Goal: Information Seeking & Learning: Learn about a topic

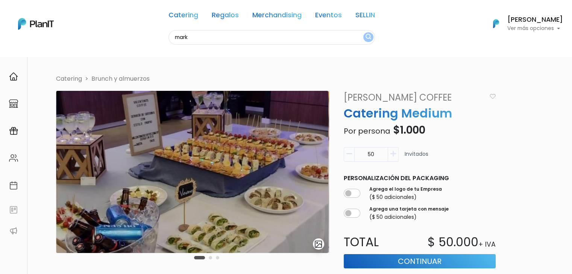
type input "mark"
click at [363, 32] on button "submit" at bounding box center [368, 37] width 10 height 10
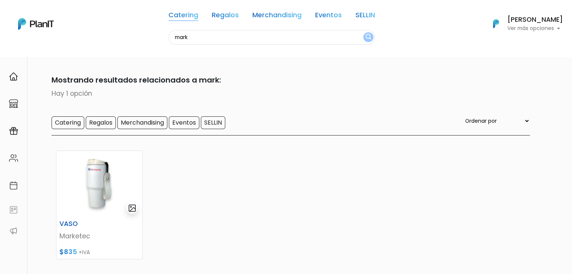
click at [191, 18] on link "Catering" at bounding box center [183, 16] width 30 height 9
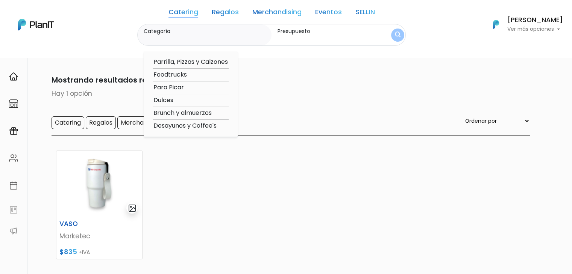
click at [185, 114] on option "Brunch y almuerzos" at bounding box center [191, 113] width 76 height 9
type input "Brunch y almuerzos"
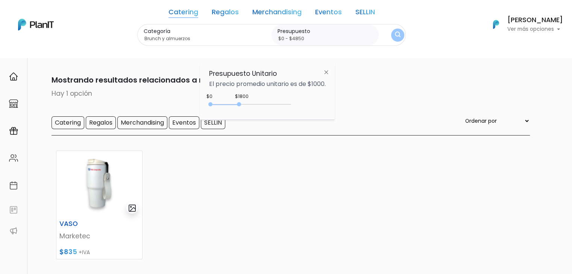
type input "$0 - $4900"
drag, startPoint x: 225, startPoint y: 103, endPoint x: 290, endPoint y: 106, distance: 64.7
click at [290, 106] on div "0 : 4900 0 4900" at bounding box center [251, 106] width 79 height 8
click at [395, 32] on img "submit" at bounding box center [398, 35] width 6 height 7
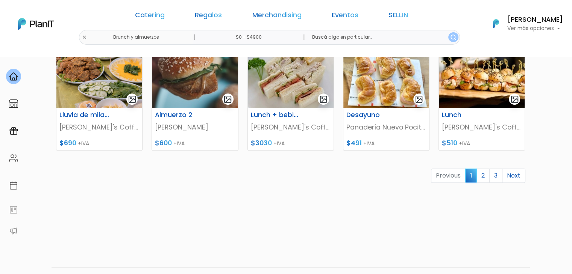
scroll to position [365, 0]
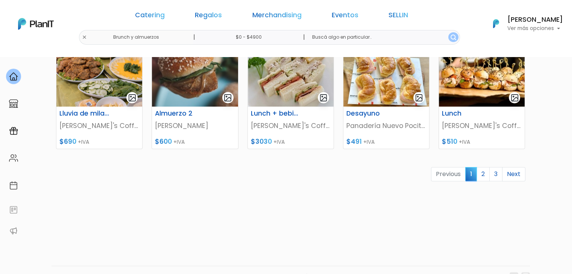
click at [483, 175] on link "2" at bounding box center [482, 174] width 13 height 14
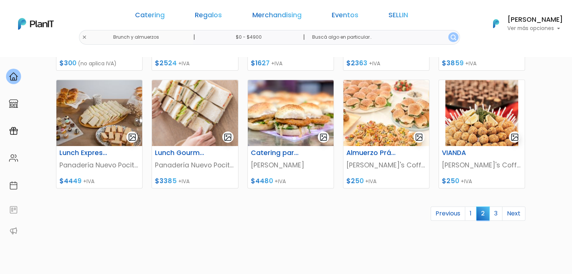
scroll to position [335, 0]
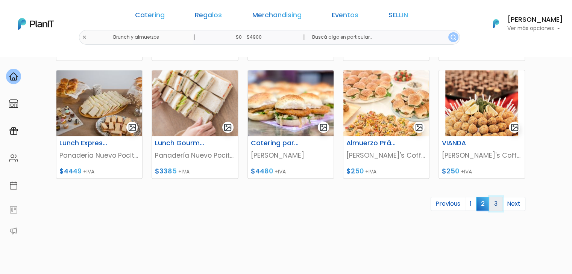
click at [495, 203] on link "3" at bounding box center [495, 204] width 13 height 14
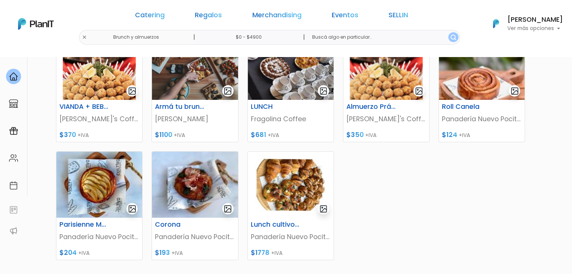
scroll to position [136, 0]
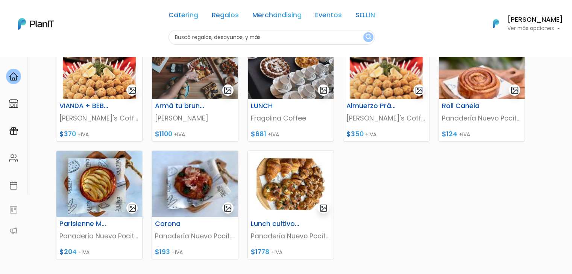
click at [136, 39] on div "Catering Regalos Merchandising Eventos SELLIN Brunch y almuerzos | $0 - $4900 |…" at bounding box center [286, 24] width 572 height 42
click at [178, 35] on input "text" at bounding box center [271, 37] width 206 height 15
type input "mark"
click at [363, 32] on button "submit" at bounding box center [368, 37] width 10 height 10
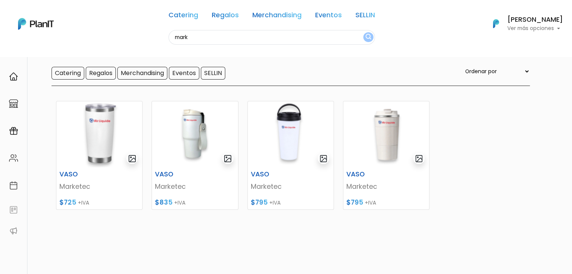
scroll to position [50, 0]
click at [199, 33] on input "mark" at bounding box center [271, 37] width 206 height 15
type input "the c"
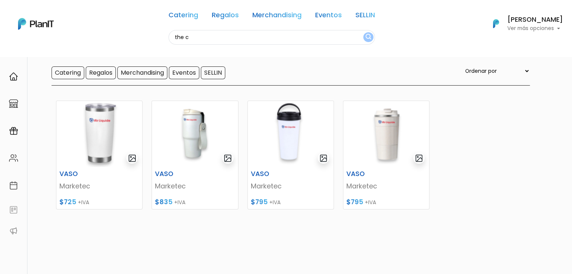
click at [363, 32] on button "submit" at bounding box center [368, 37] width 10 height 10
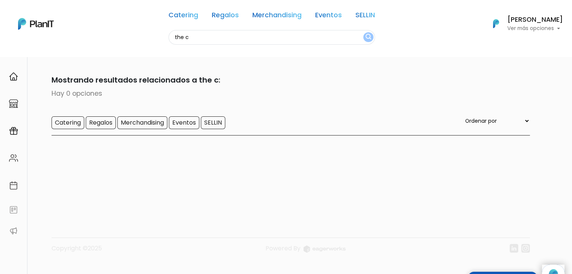
click at [193, 37] on input "the c" at bounding box center [271, 37] width 206 height 15
type input "thecho"
click at [363, 32] on button "submit" at bounding box center [368, 37] width 10 height 10
click at [196, 36] on input "thecho" at bounding box center [271, 37] width 206 height 15
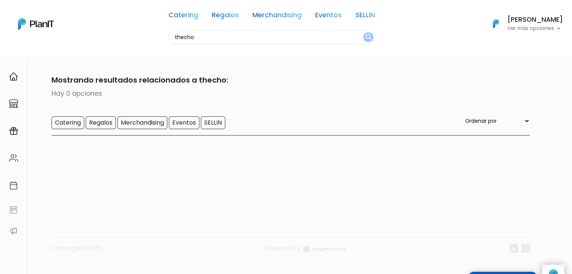
click at [196, 36] on input "thecho" at bounding box center [271, 37] width 206 height 15
click at [183, 17] on link "Catering" at bounding box center [183, 16] width 30 height 9
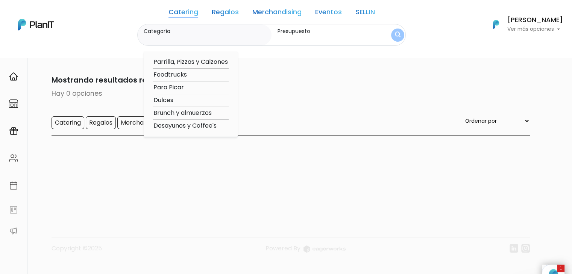
click at [182, 110] on option "Brunch y almuerzos" at bounding box center [191, 113] width 76 height 9
type input "Brunch y almuerzos"
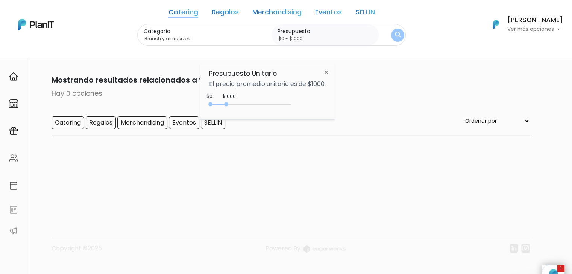
drag, startPoint x: 225, startPoint y: 101, endPoint x: 308, endPoint y: 105, distance: 83.2
click at [308, 105] on div "$1000 $0 0 : 1000 0 1000 0,1000" at bounding box center [267, 106] width 117 height 15
drag, startPoint x: 226, startPoint y: 103, endPoint x: 327, endPoint y: 112, distance: 101.5
click at [326, 112] on div "+$5000 $0 0 : 5000 0 5000 0,5000" at bounding box center [267, 106] width 117 height 15
type input "$0 - Más de $5000"
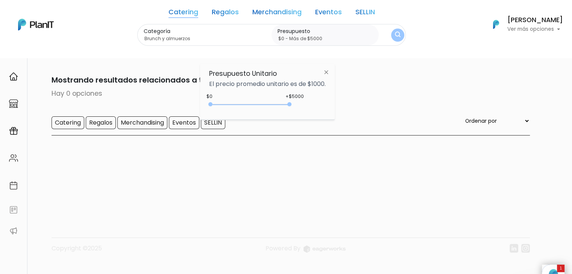
click at [396, 31] on button "submit" at bounding box center [398, 35] width 14 height 14
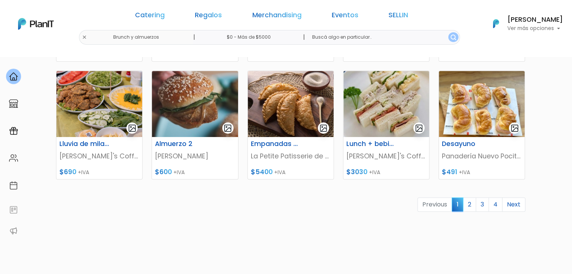
click at [496, 206] on link "4" at bounding box center [495, 205] width 14 height 14
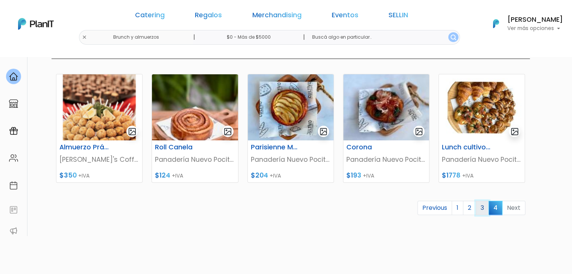
click at [482, 208] on link "3" at bounding box center [482, 208] width 13 height 14
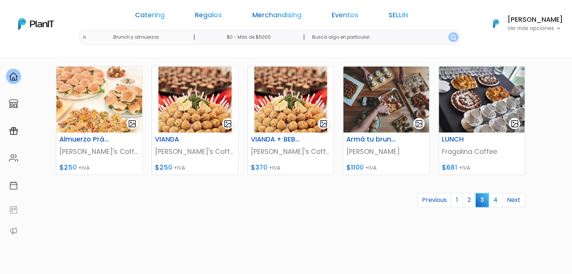
scroll to position [347, 0]
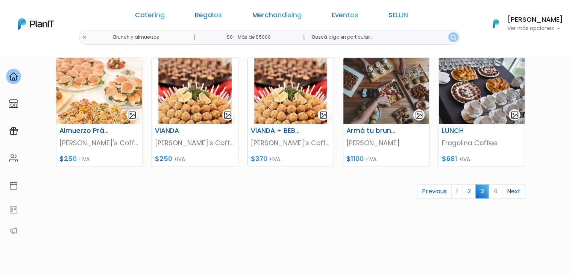
drag, startPoint x: 577, startPoint y: 82, endPoint x: 577, endPoint y: 219, distance: 137.6
click at [470, 190] on link "2" at bounding box center [468, 192] width 13 height 14
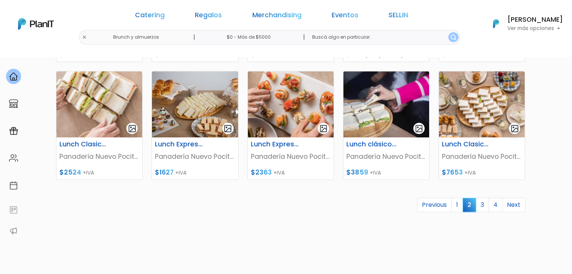
scroll to position [333, 0]
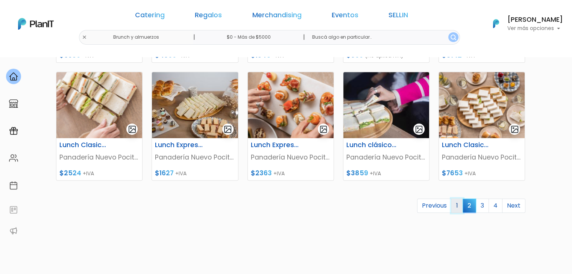
click at [459, 203] on link "1" at bounding box center [457, 206] width 12 height 14
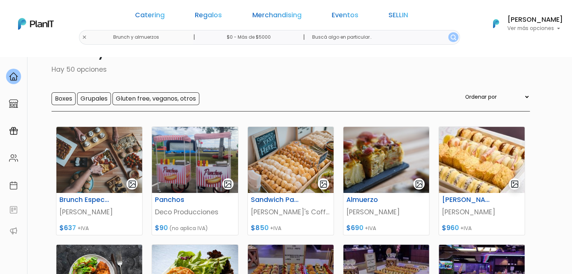
scroll to position [38, 0]
